Goal: Transaction & Acquisition: Subscribe to service/newsletter

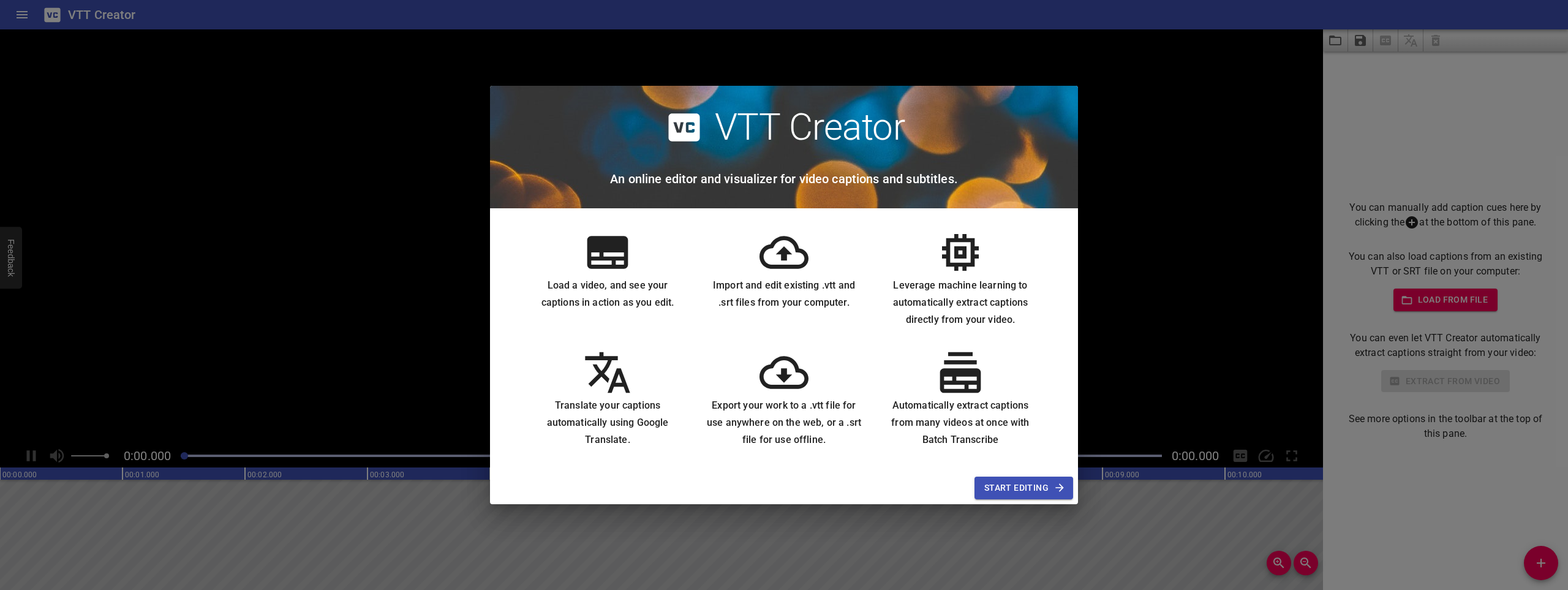
drag, startPoint x: 1033, startPoint y: 488, endPoint x: 587, endPoint y: 288, distance: 488.8
click at [605, 290] on div "VTT Creator An online editor and visualizer for video captions and subtitles. L…" at bounding box center [784, 295] width 588 height 417
click at [1043, 489] on span "Start Editing" at bounding box center [1023, 488] width 79 height 15
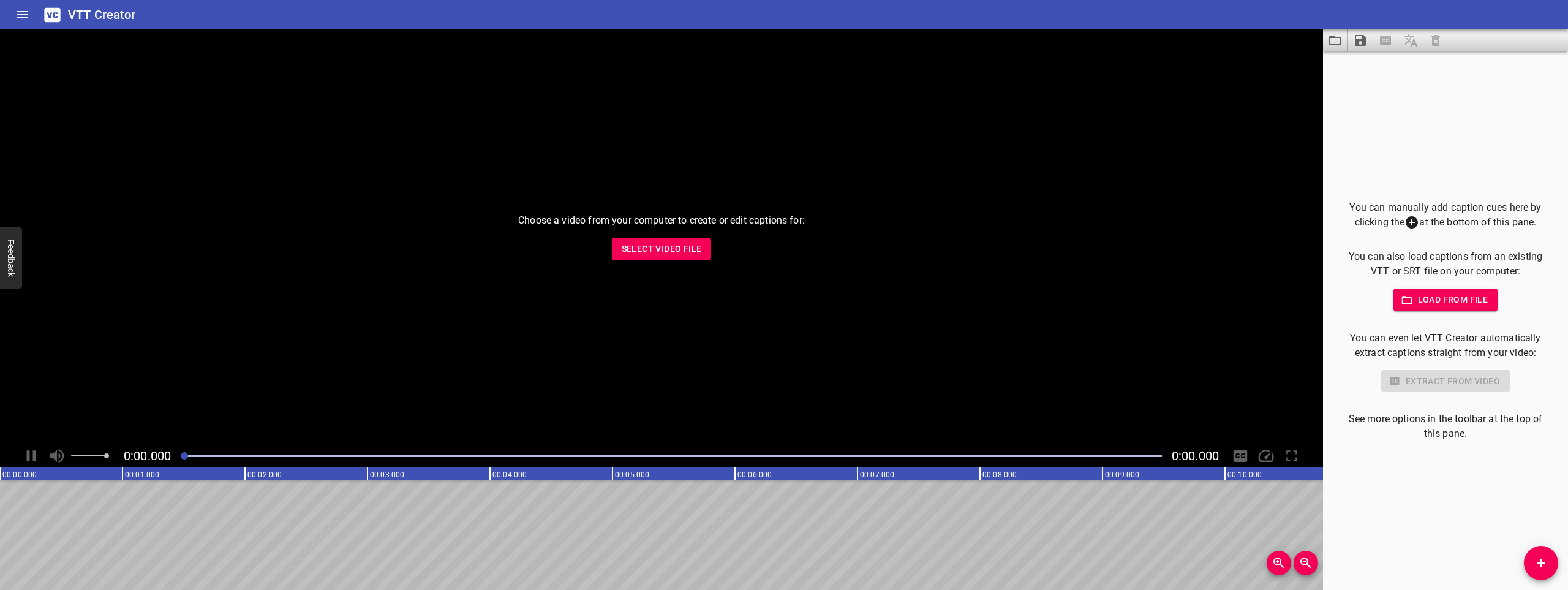
click at [13, 13] on button "Home" at bounding box center [22, 15] width 29 height 29
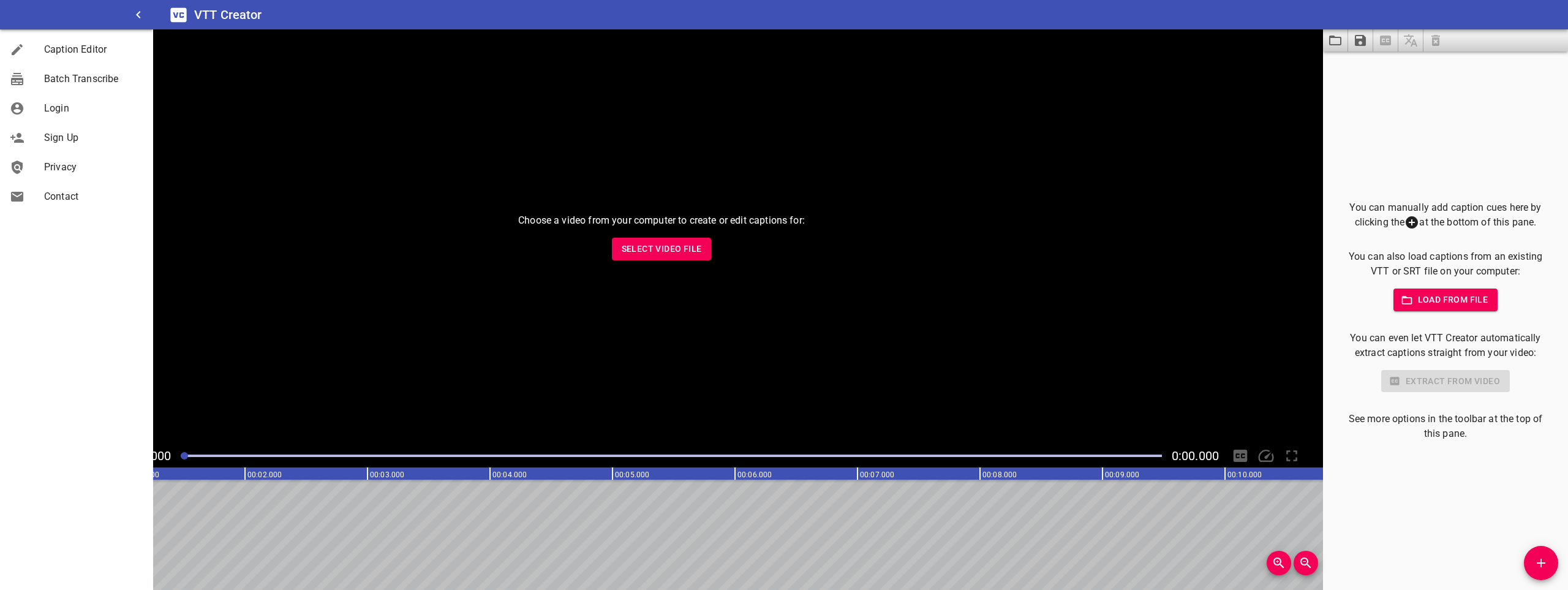
click at [571, 202] on div "Choose a video from your computer to create or edit captions for: Select Video …" at bounding box center [662, 237] width 1323 height 415
click at [136, 12] on icon "button" at bounding box center [138, 15] width 15 height 15
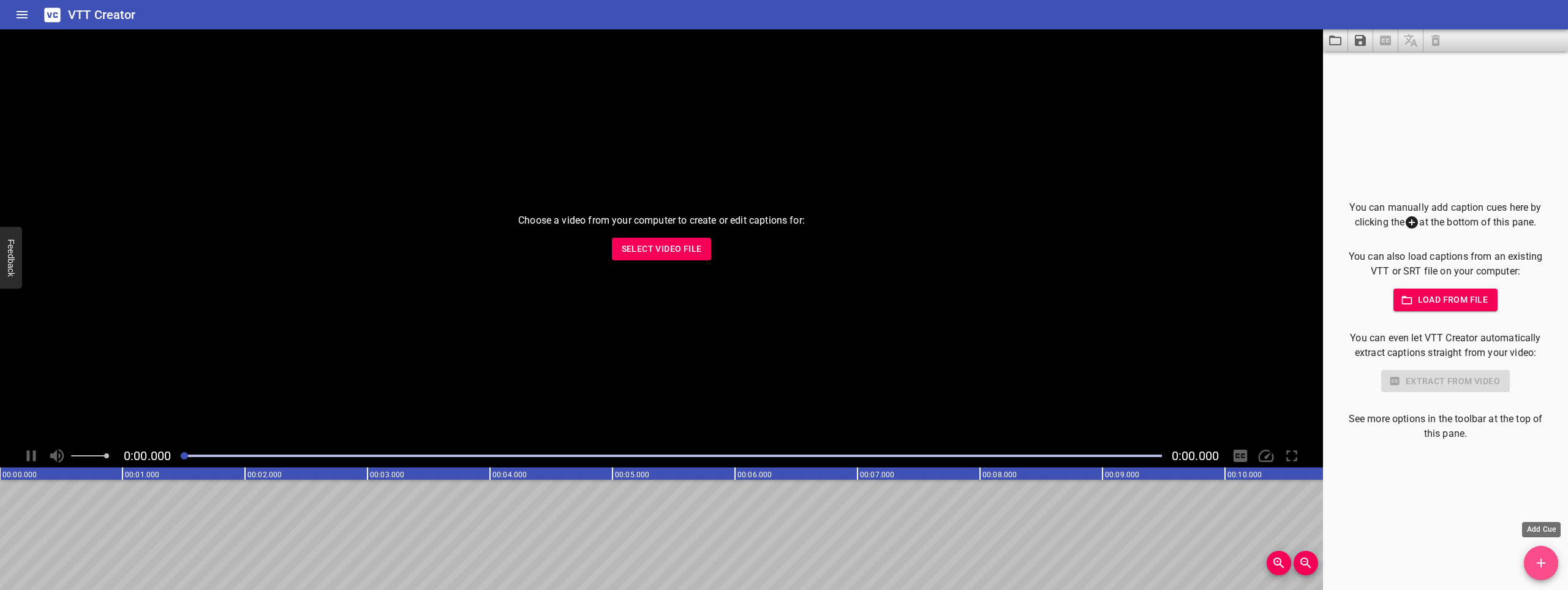
click at [1536, 561] on icon "Add Cue" at bounding box center [1541, 562] width 15 height 15
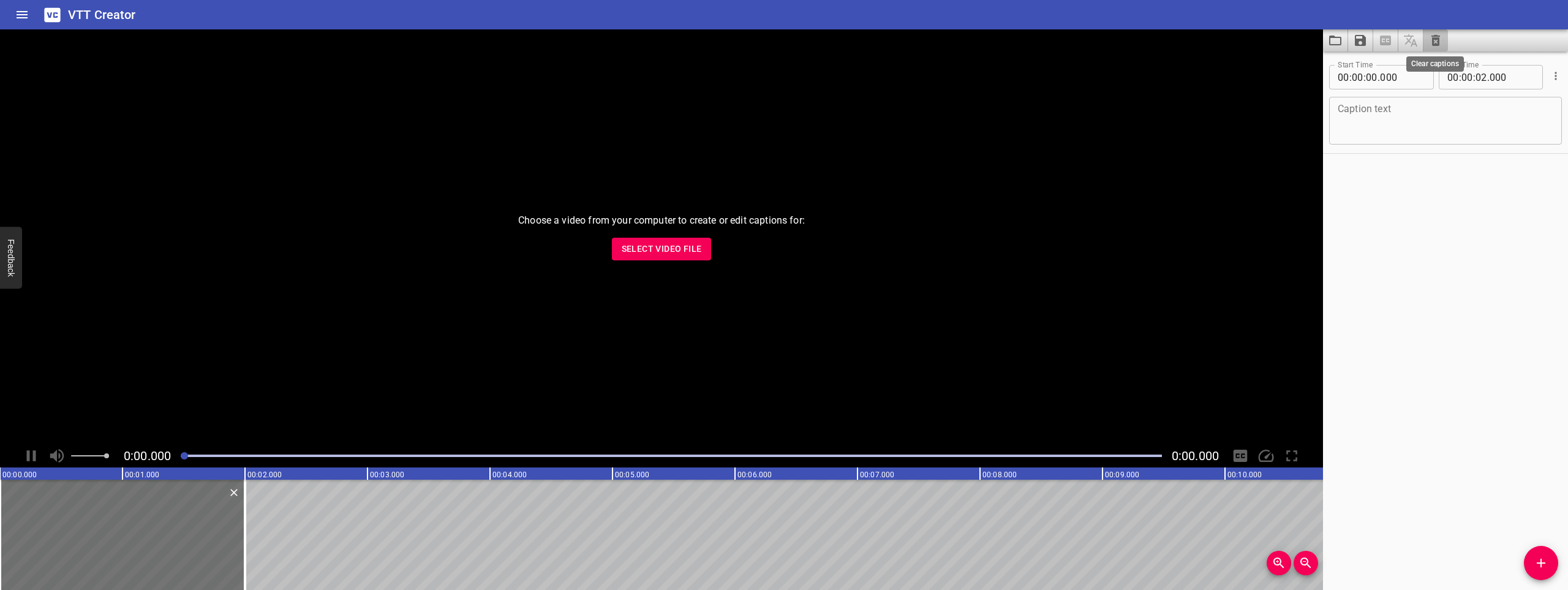
click at [1436, 35] on icon "Clear captions" at bounding box center [1436, 40] width 9 height 11
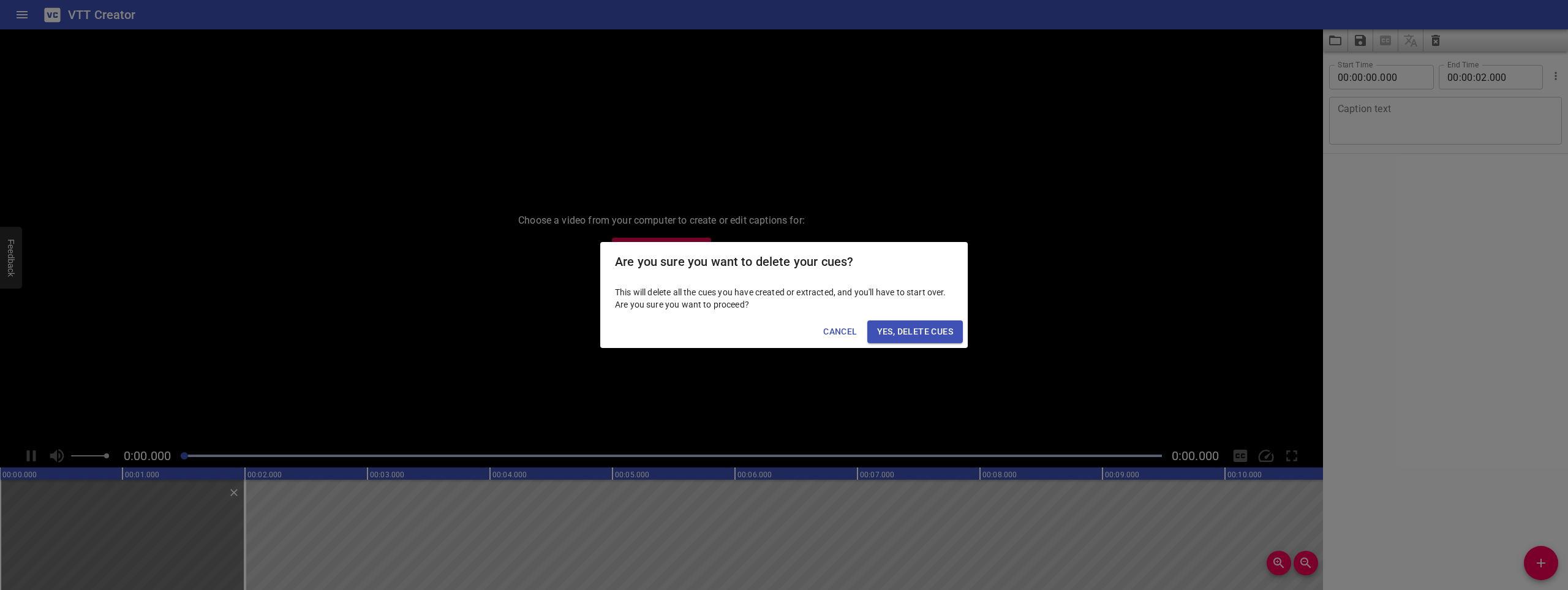
click at [911, 331] on span "Yes, Delete Cues" at bounding box center [915, 331] width 76 height 15
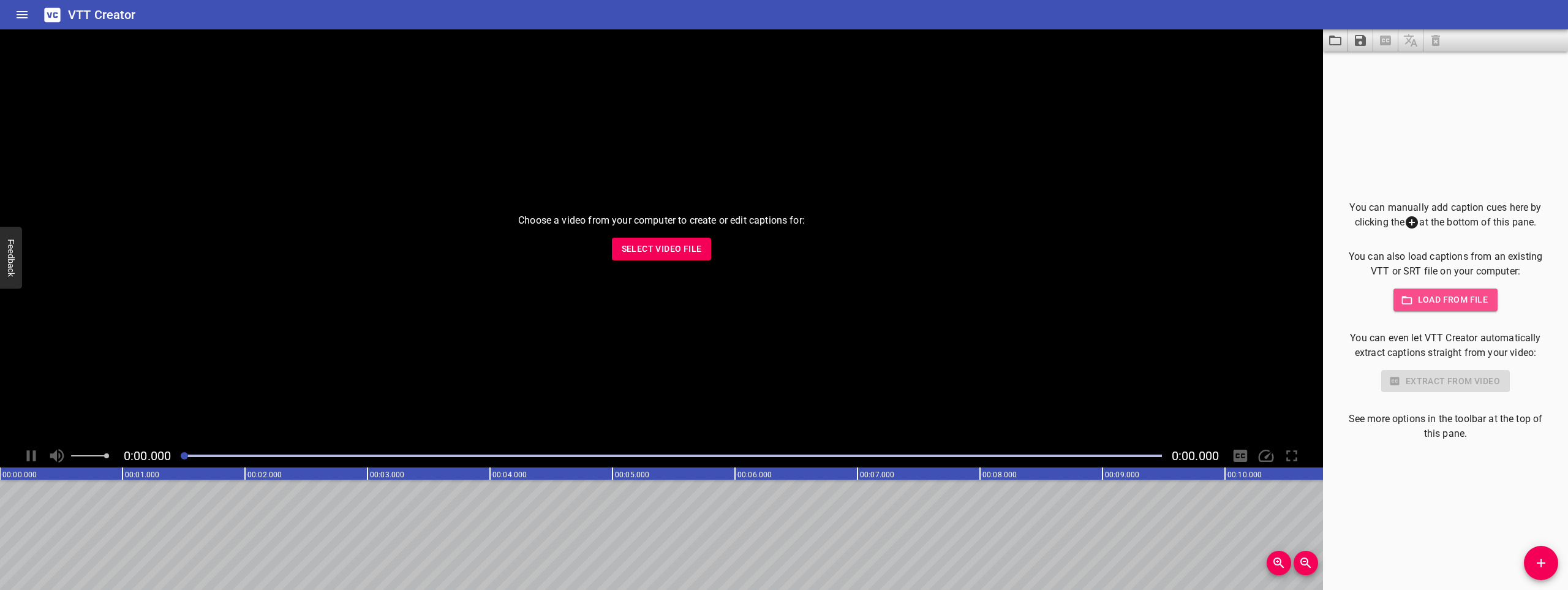
click at [1474, 304] on span "Load from file" at bounding box center [1446, 300] width 85 height 15
click at [9, 16] on button "Home" at bounding box center [22, 15] width 29 height 29
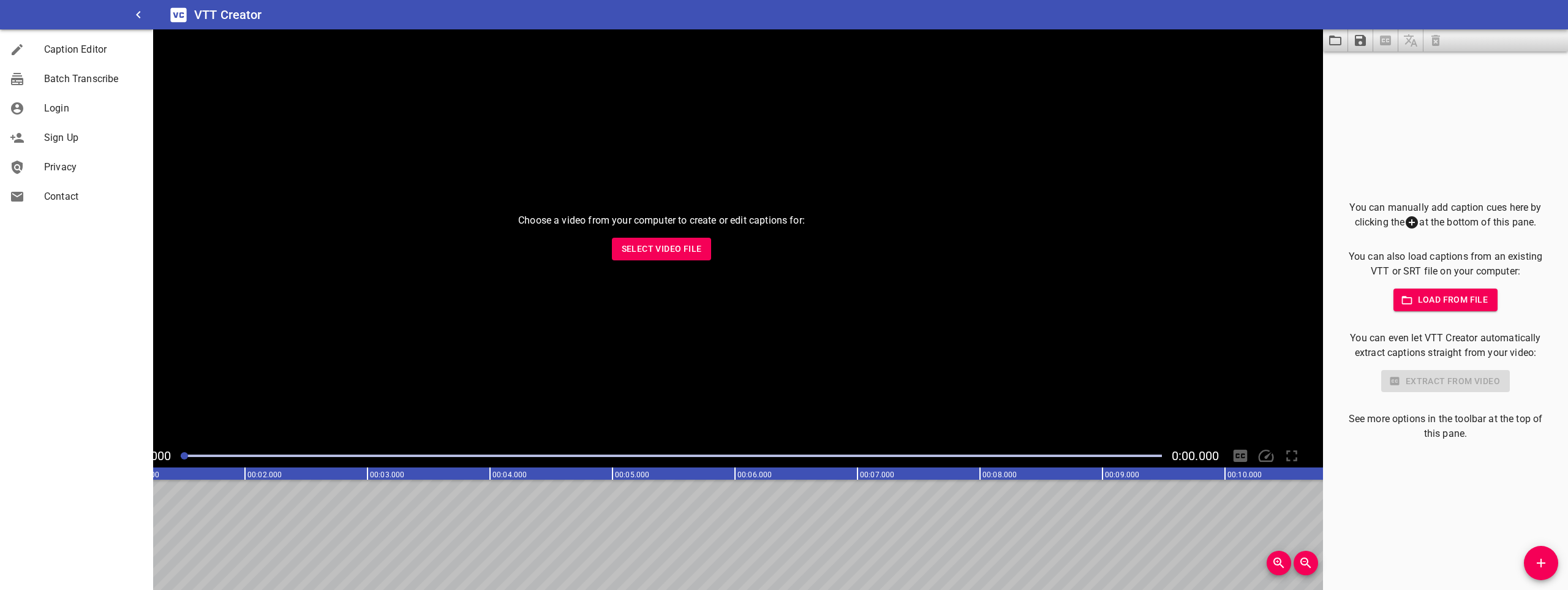
click at [46, 89] on div "Batch Transcribe" at bounding box center [77, 79] width 153 height 29
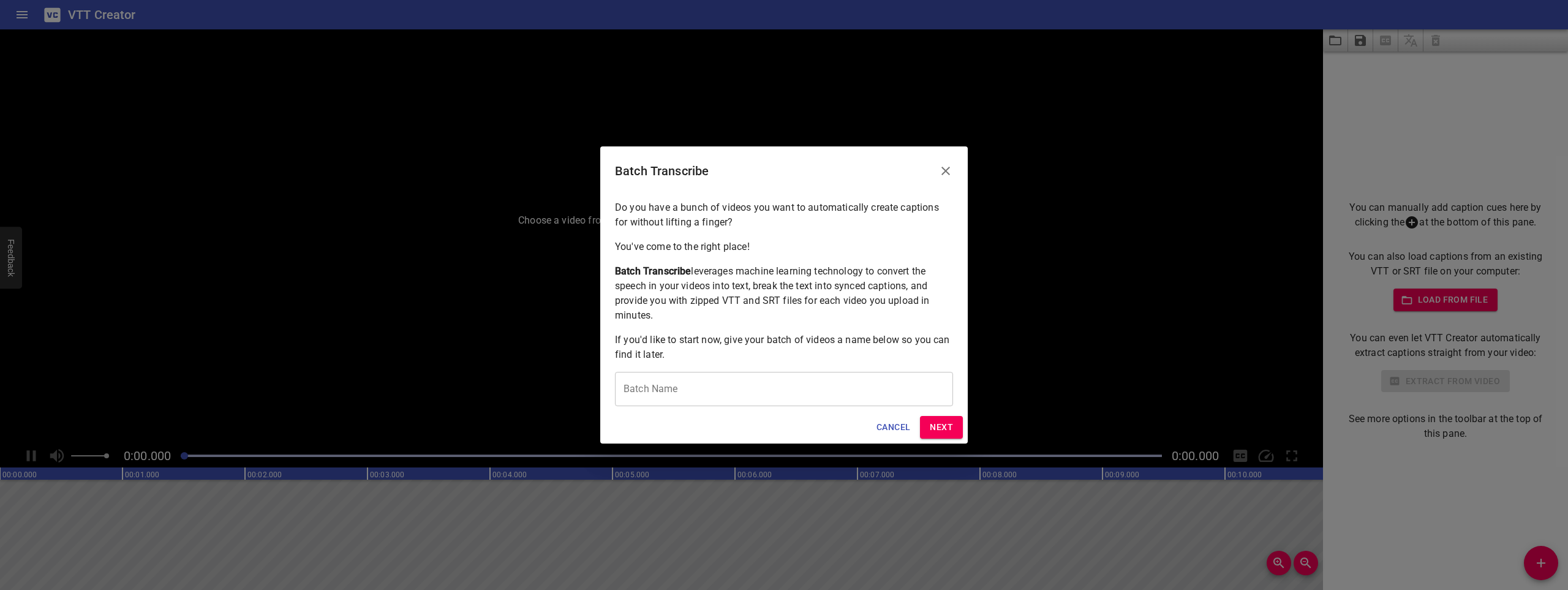
click at [890, 394] on input "text" at bounding box center [784, 389] width 338 height 34
click at [891, 427] on span "Cancel" at bounding box center [893, 427] width 34 height 15
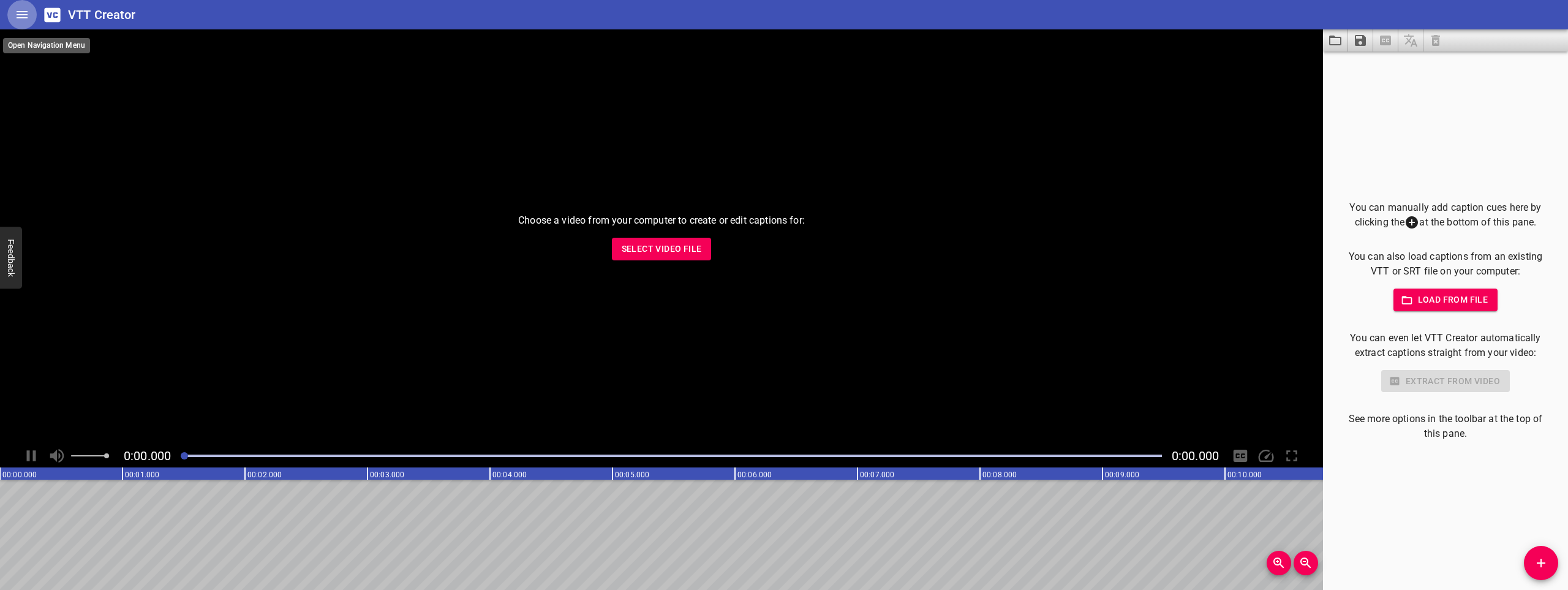
click at [27, 23] on button "Home" at bounding box center [22, 15] width 29 height 29
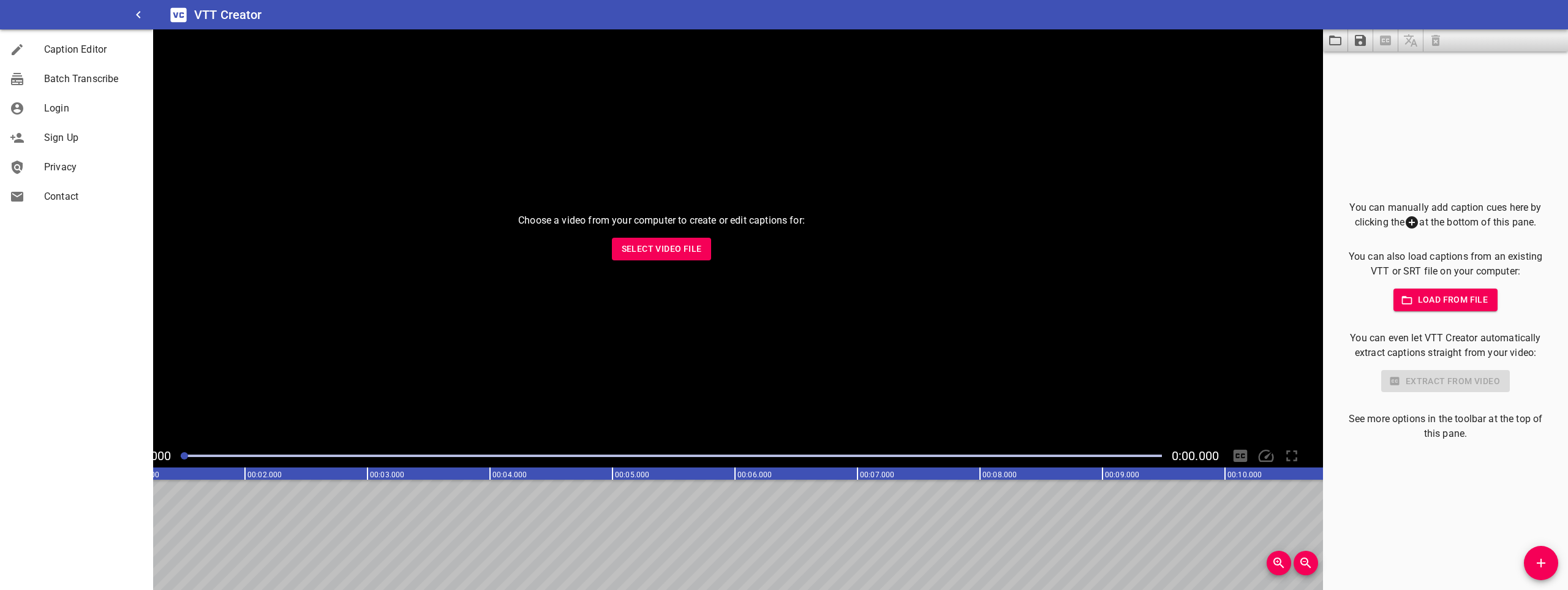
scroll to position [0, 0]
click at [84, 137] on span "Sign Up" at bounding box center [94, 137] width 99 height 15
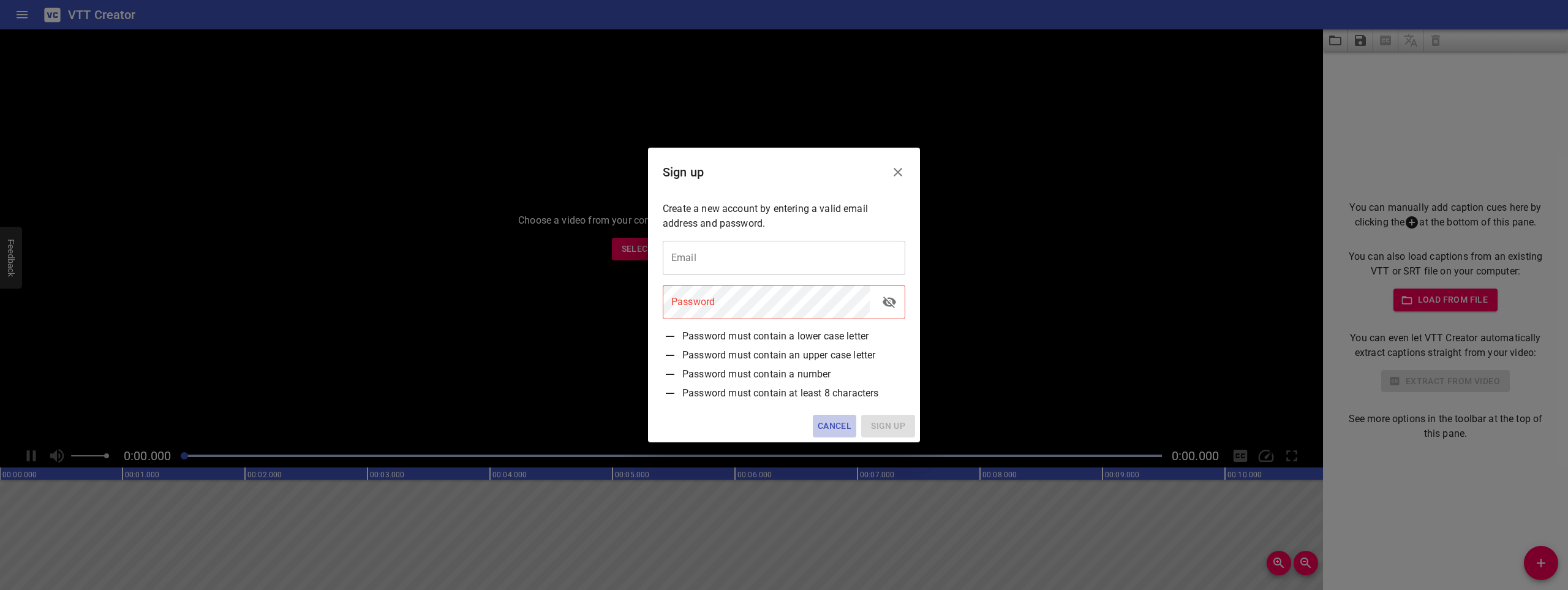
click at [837, 424] on span "Cancel" at bounding box center [834, 426] width 34 height 15
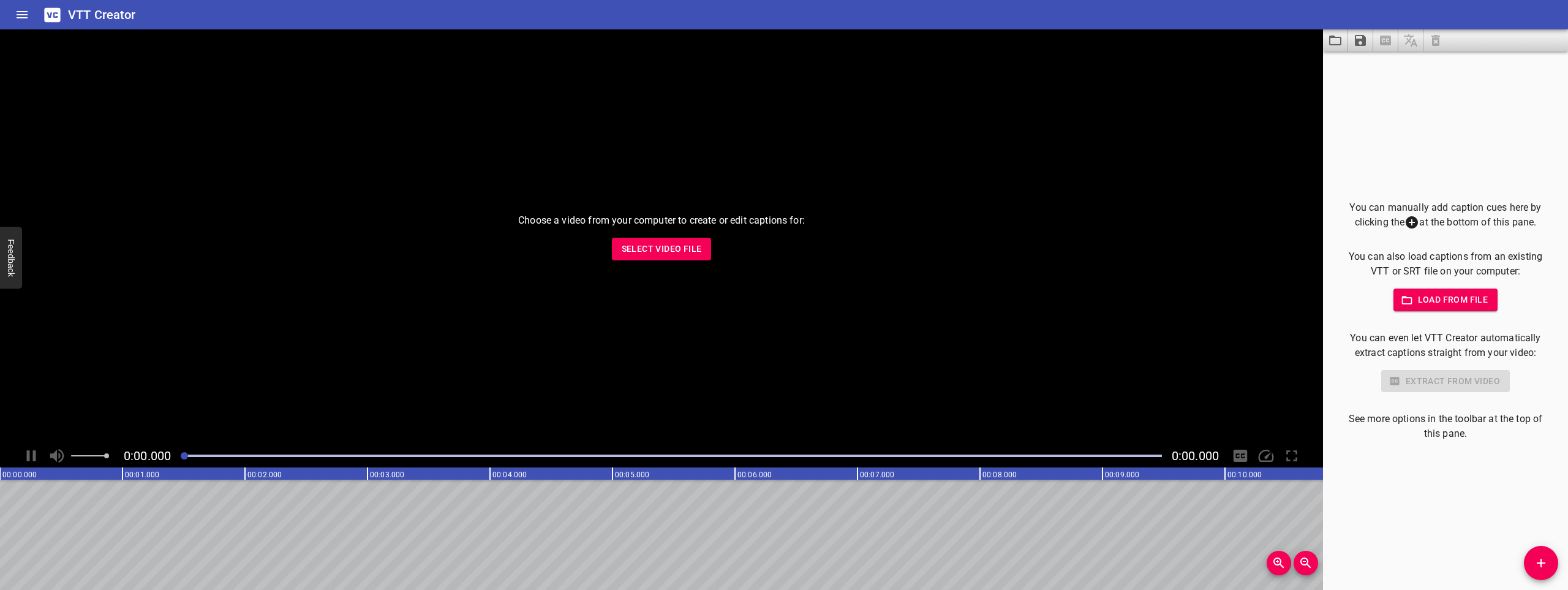
click at [16, 9] on icon "Home" at bounding box center [22, 15] width 15 height 15
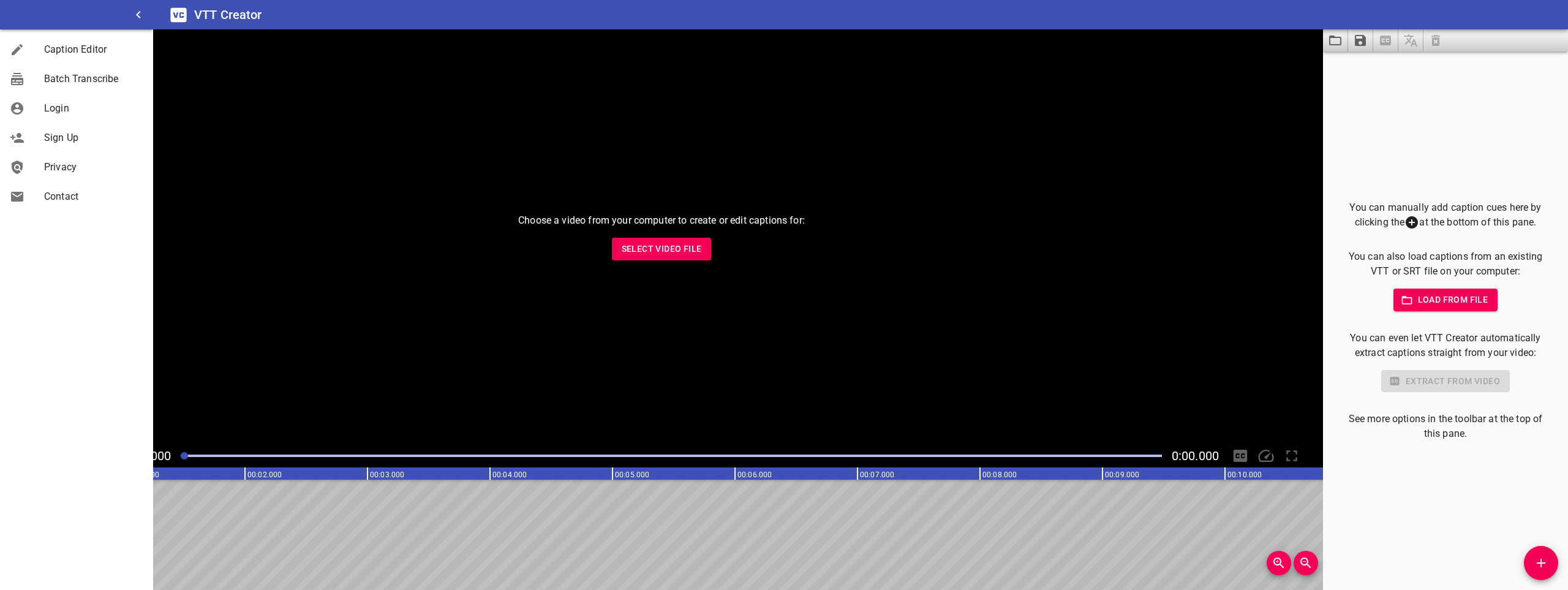
click at [70, 169] on span "Privacy" at bounding box center [94, 167] width 99 height 15
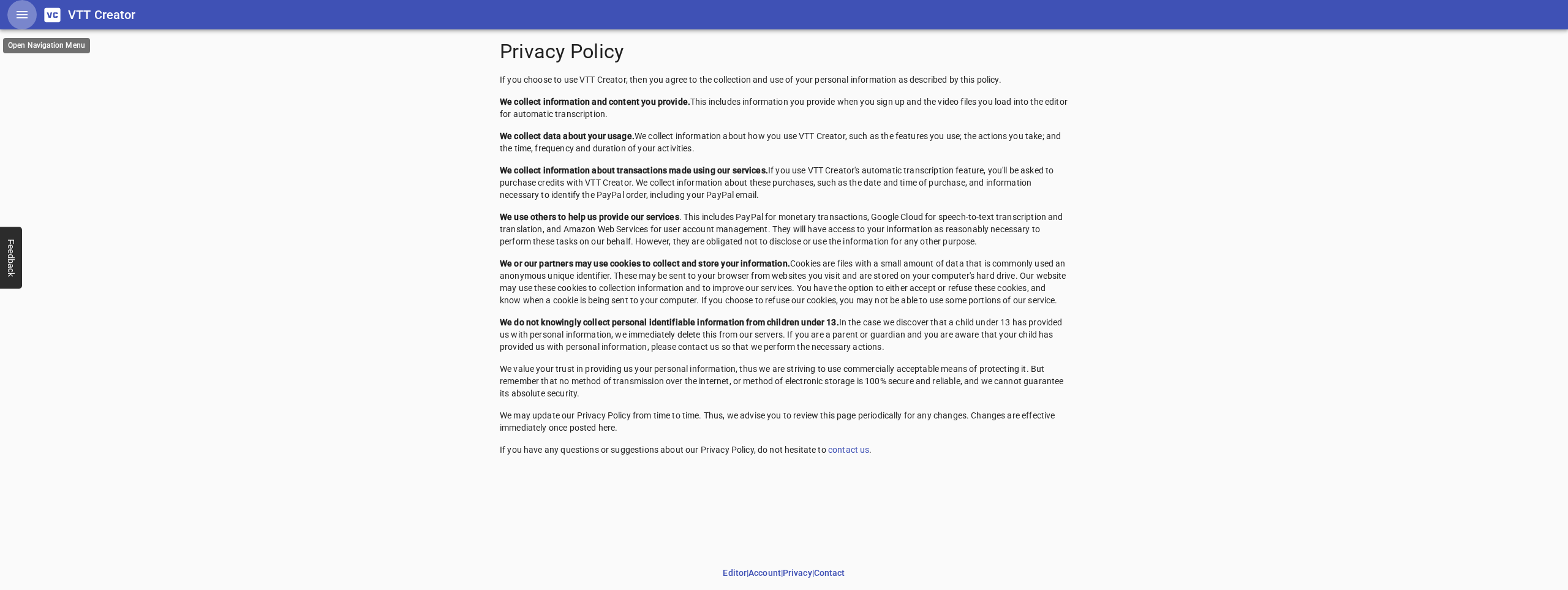
click at [16, 9] on icon "Home" at bounding box center [22, 15] width 15 height 15
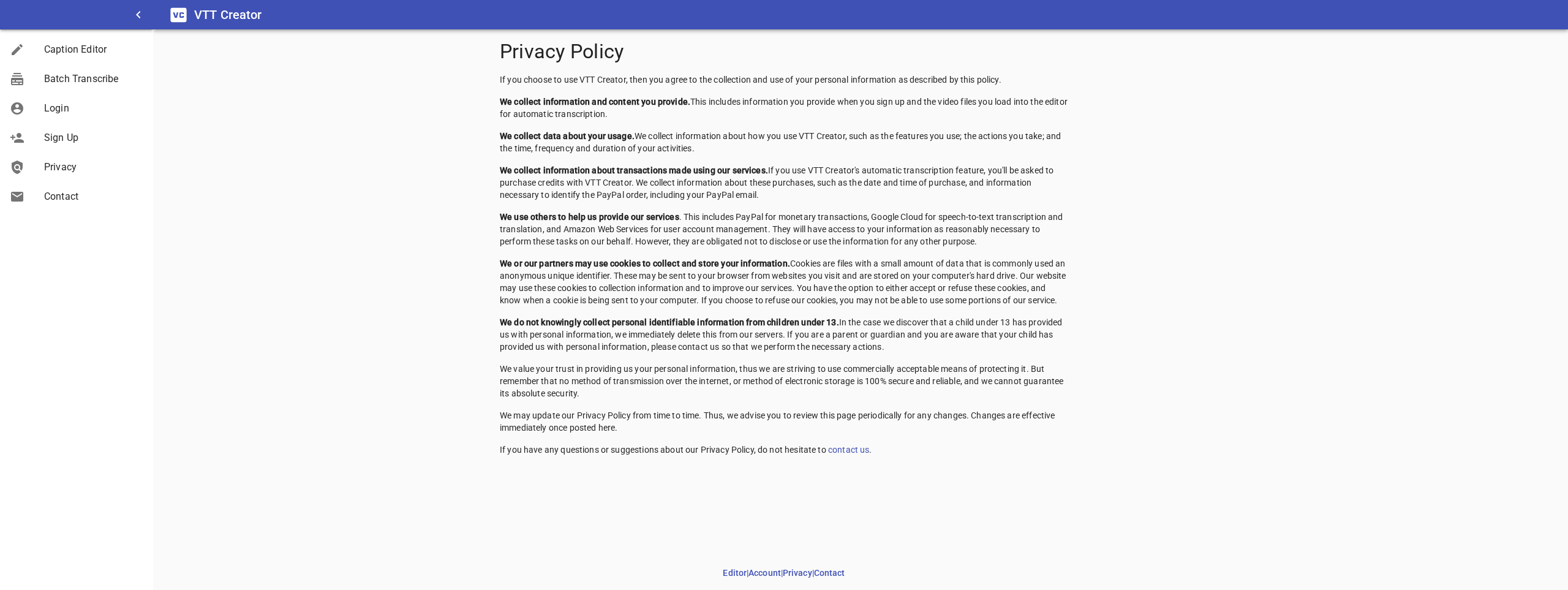
click at [55, 201] on span "Contact" at bounding box center [94, 196] width 99 height 15
click at [64, 60] on link "Caption Editor" at bounding box center [77, 49] width 153 height 29
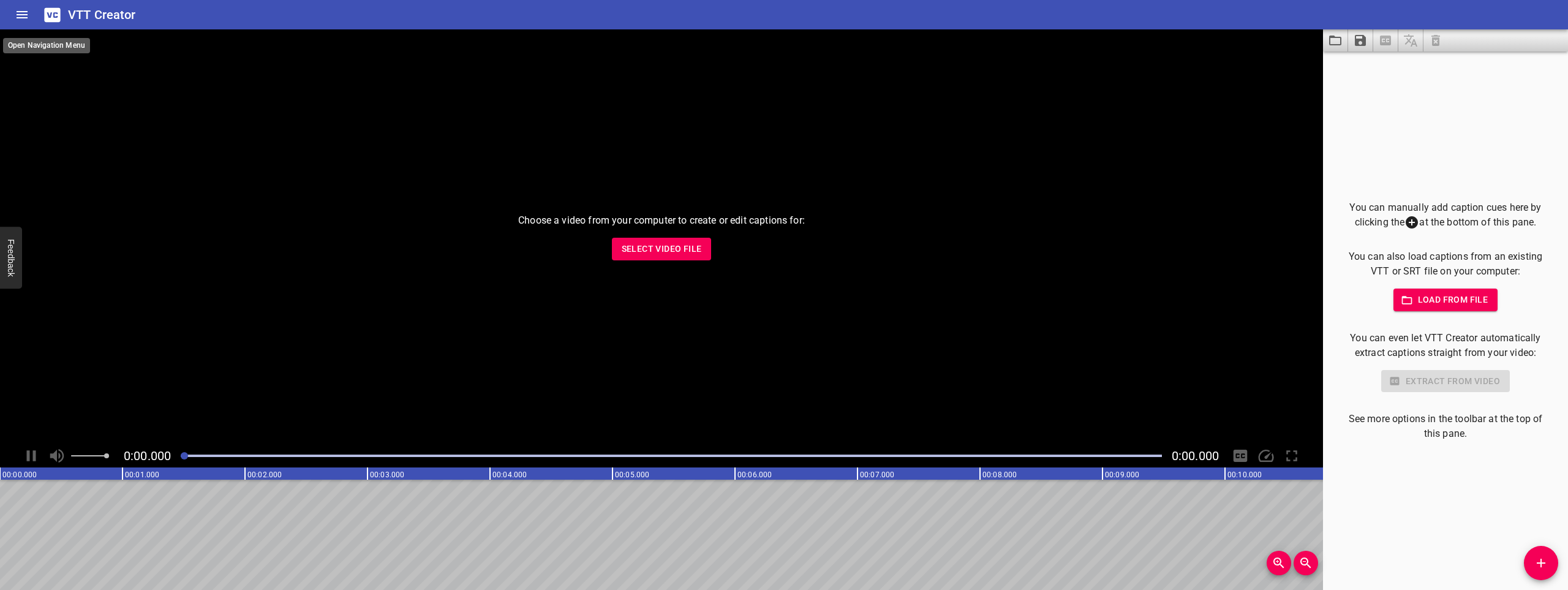
click at [29, 18] on button "Home" at bounding box center [22, 15] width 29 height 29
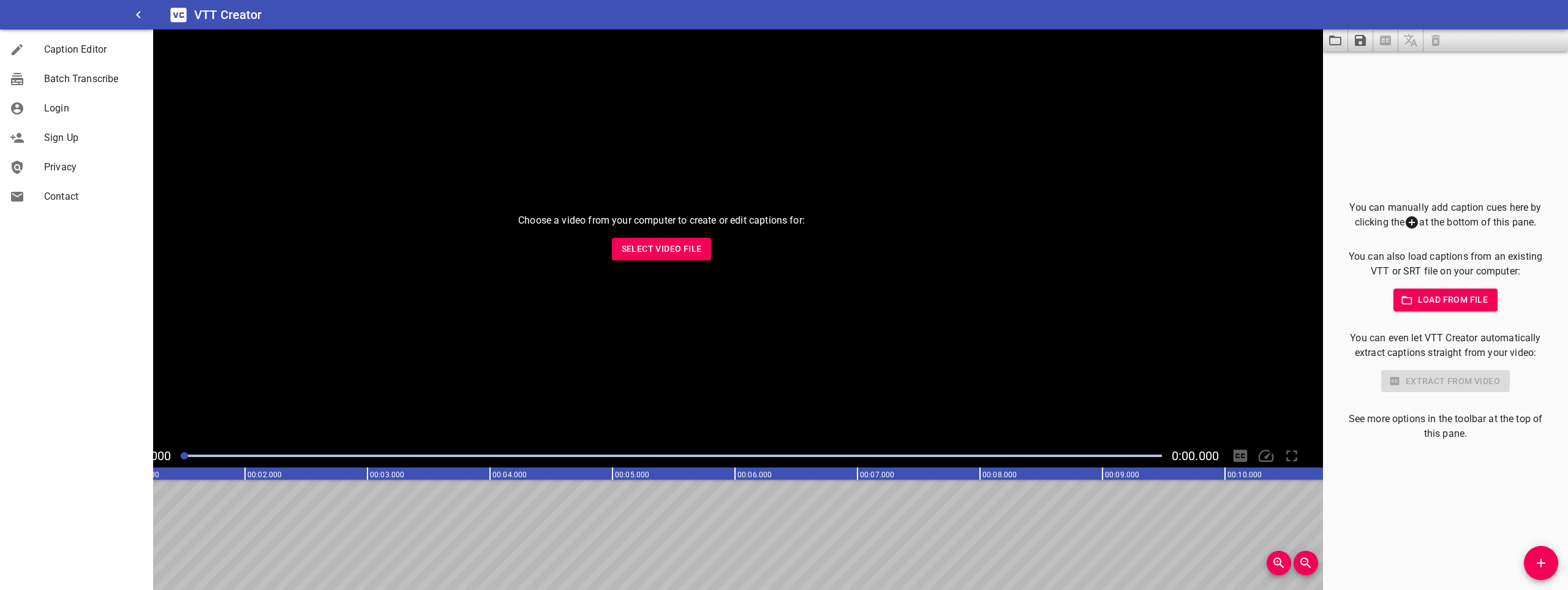
click at [47, 133] on span "Sign Up" at bounding box center [94, 137] width 99 height 15
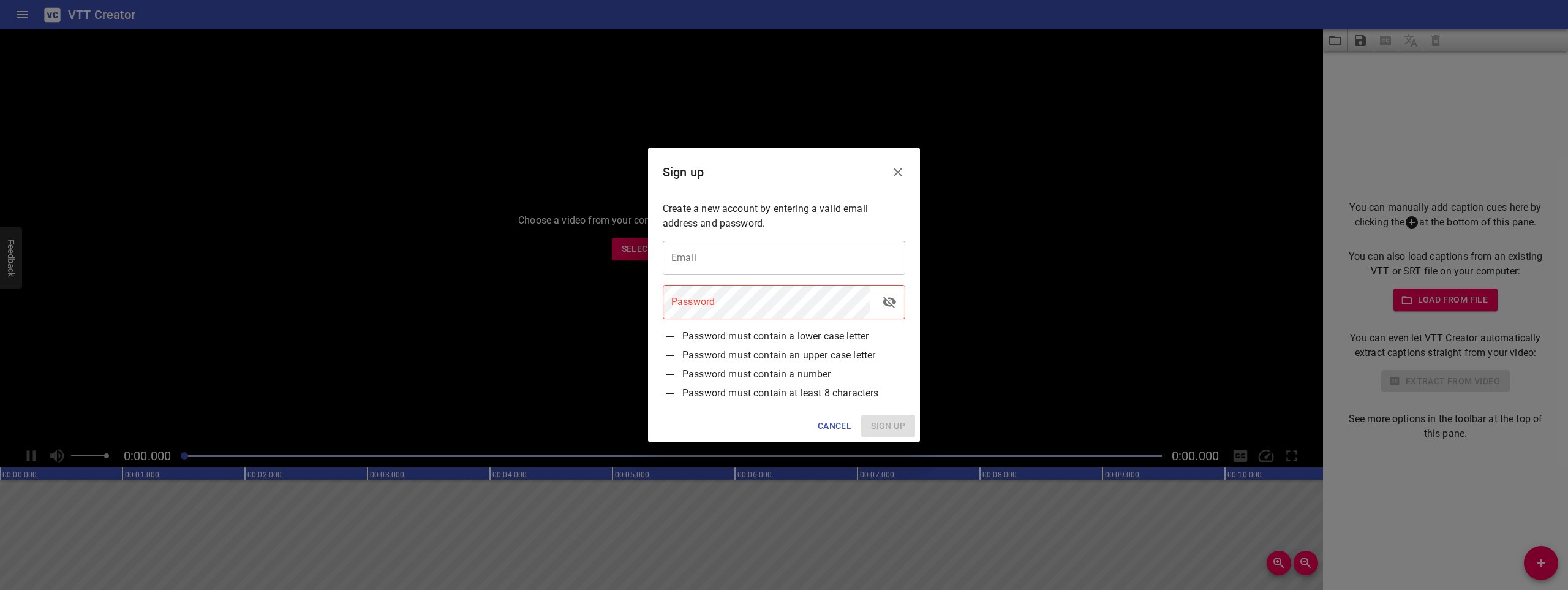
click at [793, 262] on input "email" at bounding box center [784, 258] width 243 height 34
type input "[EMAIL_ADDRESS][DOMAIN_NAME]"
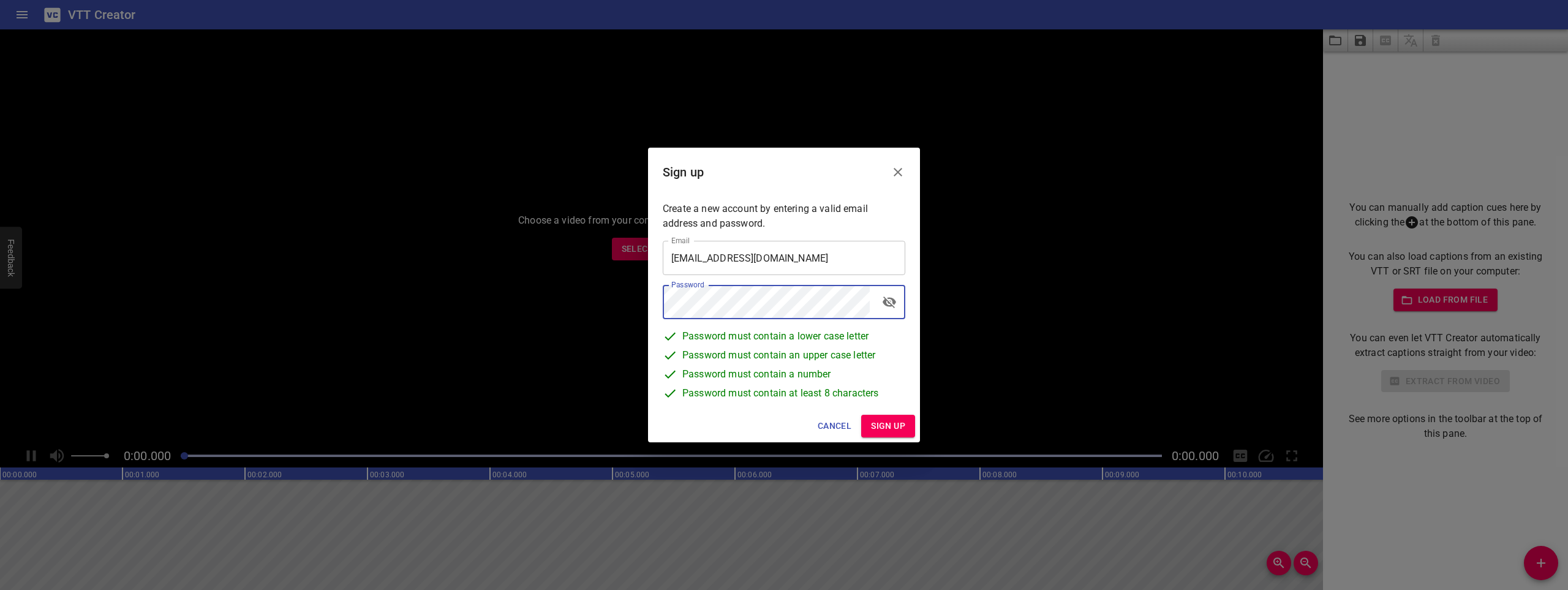
click at [884, 429] on span "Sign up" at bounding box center [888, 426] width 34 height 15
drag, startPoint x: 551, startPoint y: 401, endPoint x: 408, endPoint y: 399, distance: 143.0
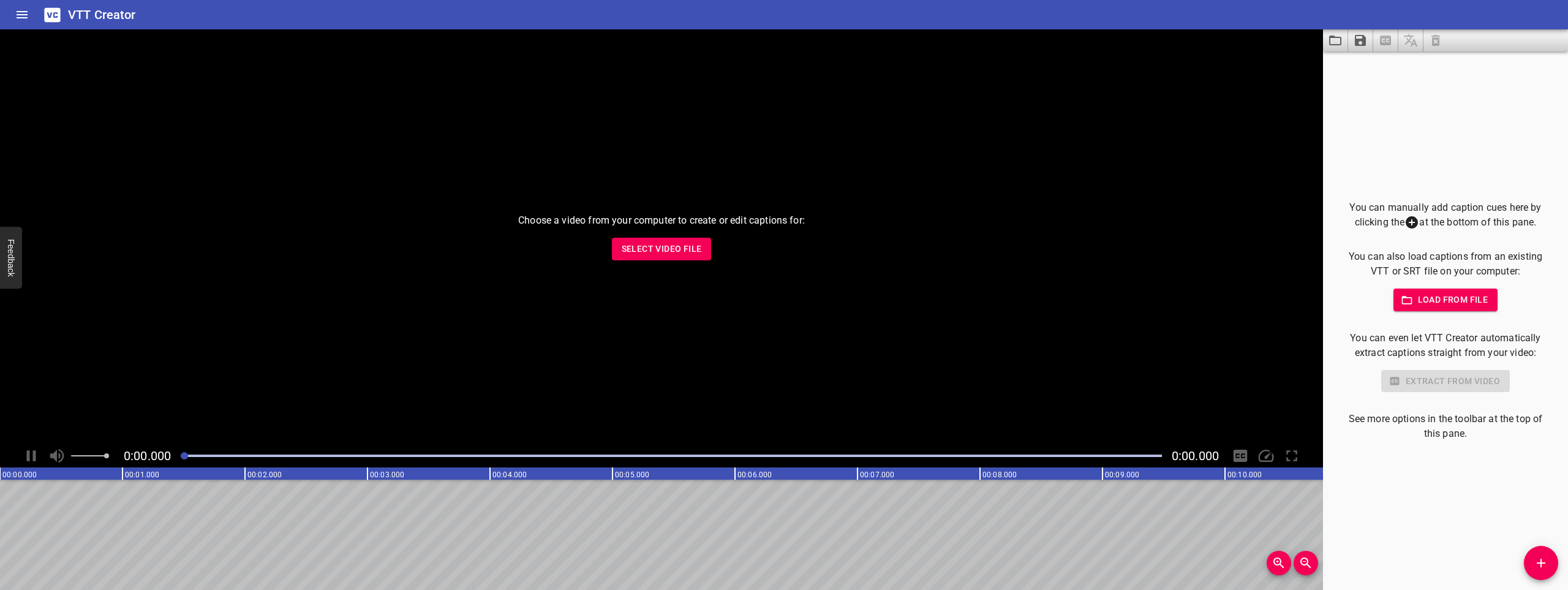
click at [28, 16] on icon "Home" at bounding box center [22, 15] width 15 height 15
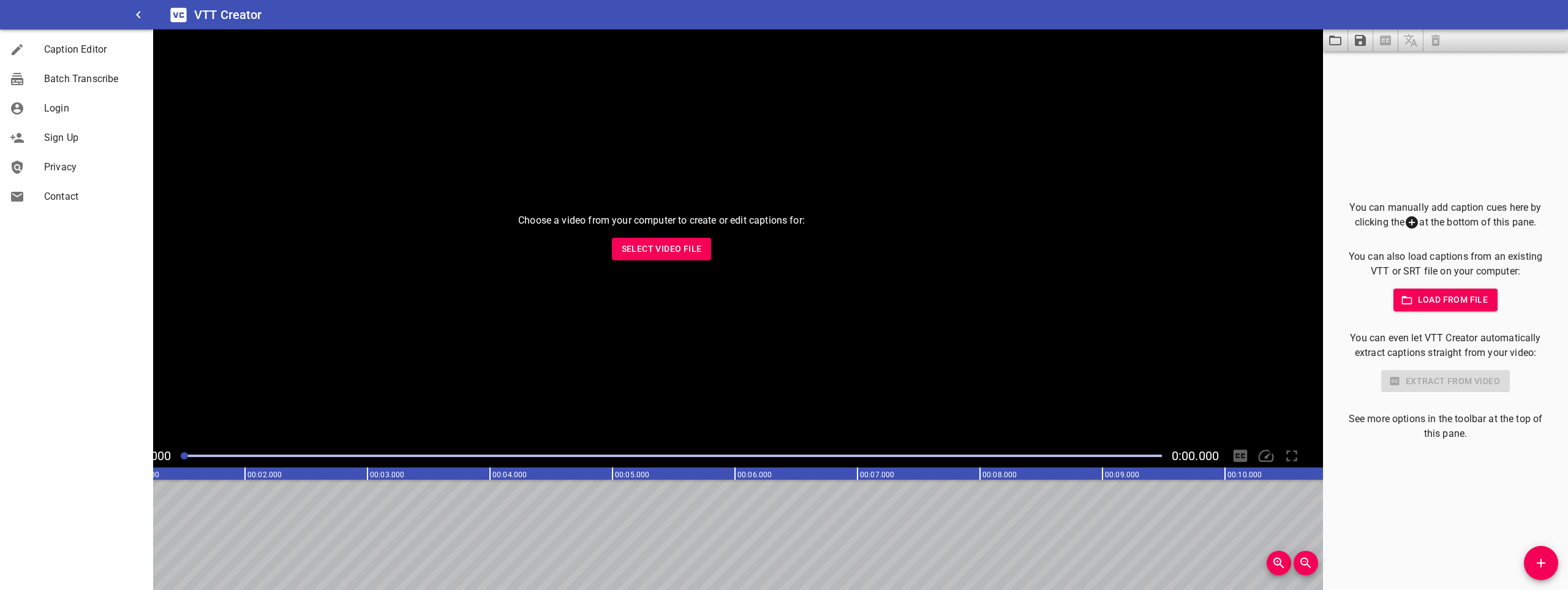
click at [62, 109] on span "Login" at bounding box center [94, 108] width 99 height 15
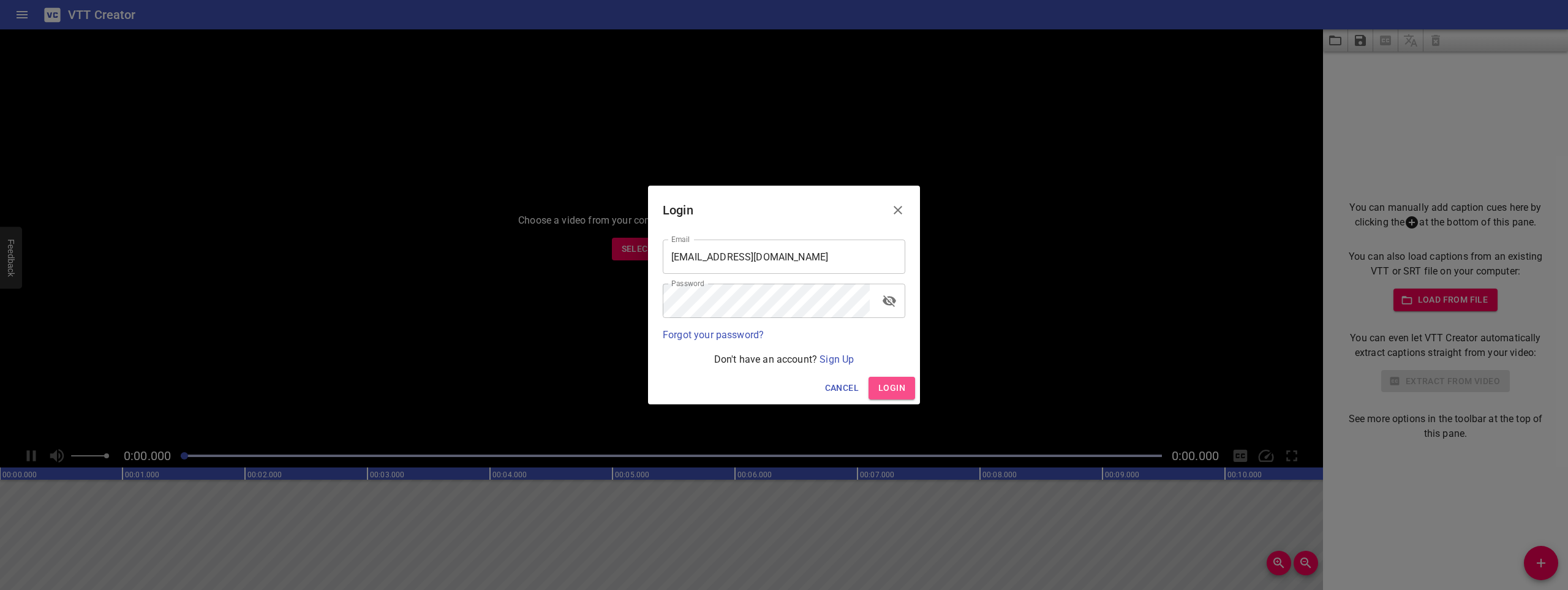
click at [911, 389] on button "Login" at bounding box center [892, 388] width 47 height 23
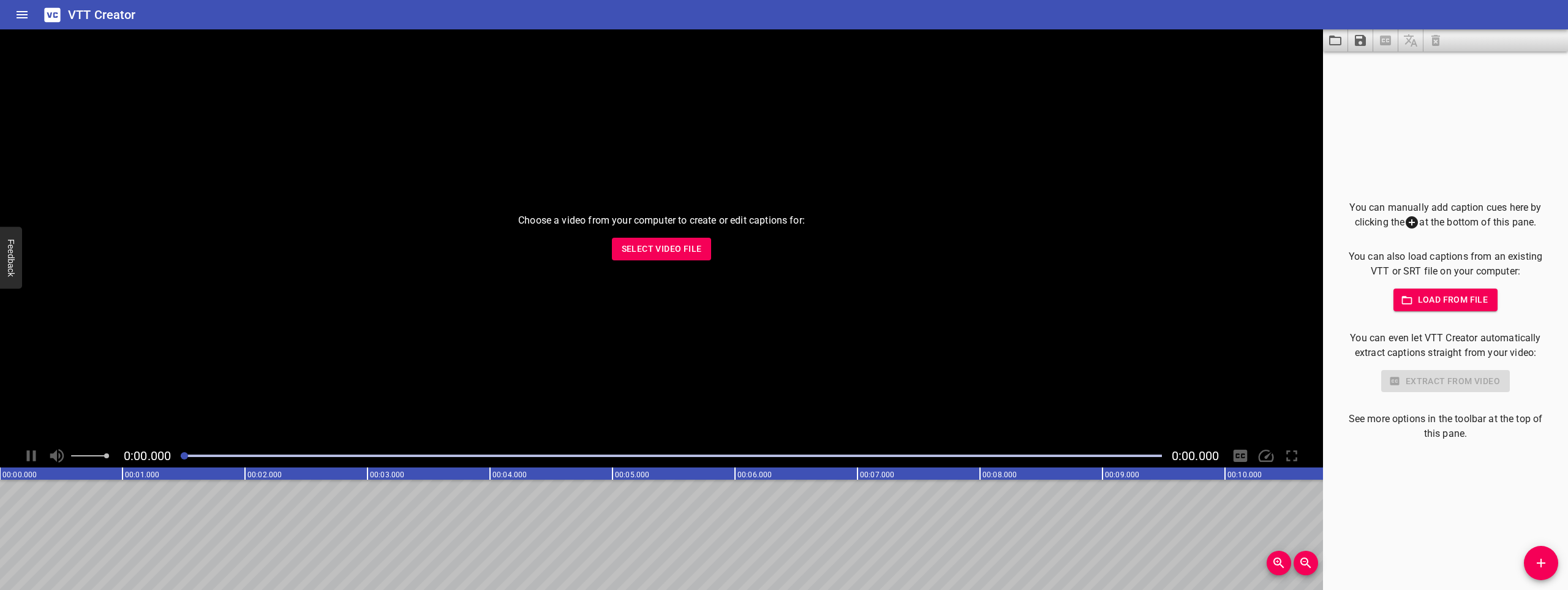
click at [20, 11] on icon "Home" at bounding box center [22, 15] width 11 height 8
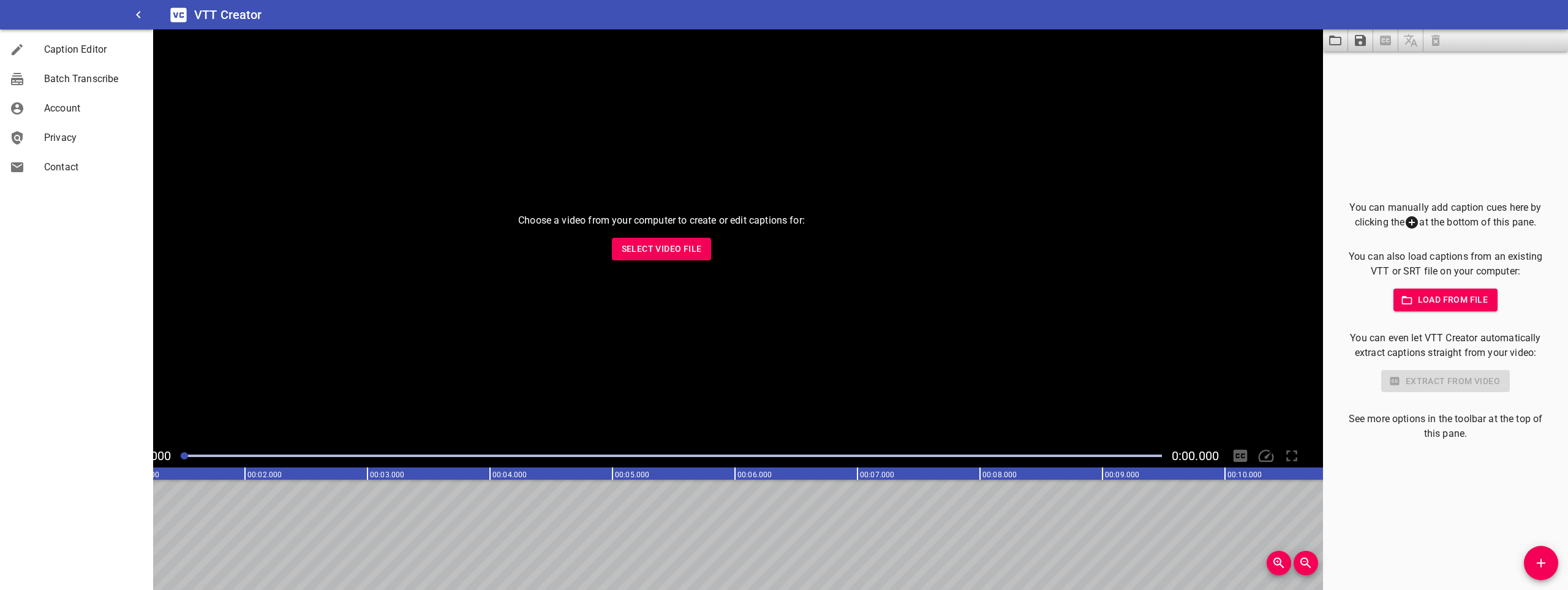
click at [758, 320] on div "Choose a video from your computer to create or edit captions for: Select Video …" at bounding box center [662, 237] width 1323 height 415
click at [1331, 107] on div "You can manually add caption cues here by clicking the at the bottom of this pa…" at bounding box center [1445, 320] width 245 height 538
click at [1334, 42] on icon "Load captions from file" at bounding box center [1335, 40] width 15 height 15
click at [1407, 381] on div "Extract from video" at bounding box center [1445, 381] width 206 height 23
click at [673, 247] on span "Select Video File" at bounding box center [662, 249] width 80 height 15
